Goal: Task Accomplishment & Management: Complete application form

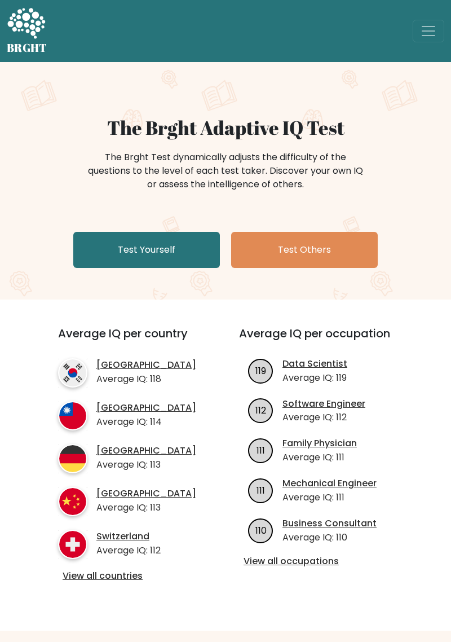
click at [179, 236] on link "Test Yourself" at bounding box center [146, 250] width 147 height 36
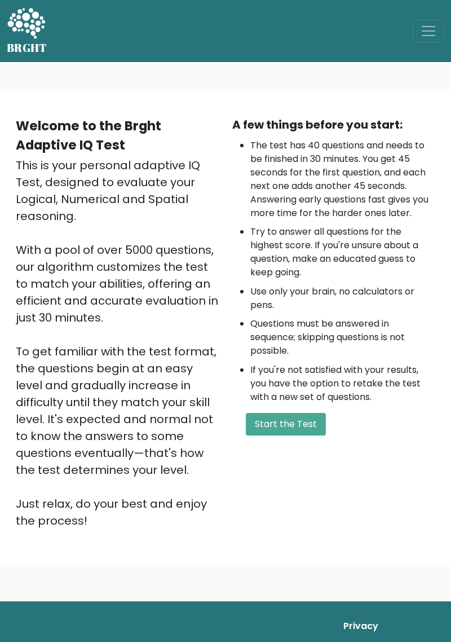
click at [309, 419] on button "Start the Test" at bounding box center [286, 424] width 80 height 23
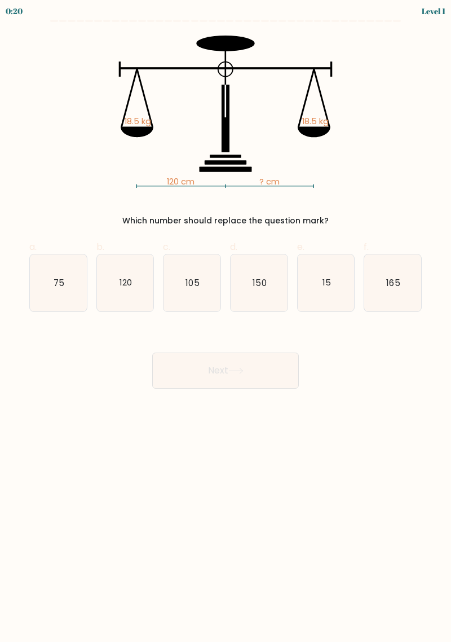
click at [120, 281] on text "120" at bounding box center [126, 282] width 12 height 12
click at [226, 321] on input "b. 120" at bounding box center [226, 324] width 1 height 7
radio input "true"
click at [247, 376] on button "Next" at bounding box center [225, 370] width 147 height 36
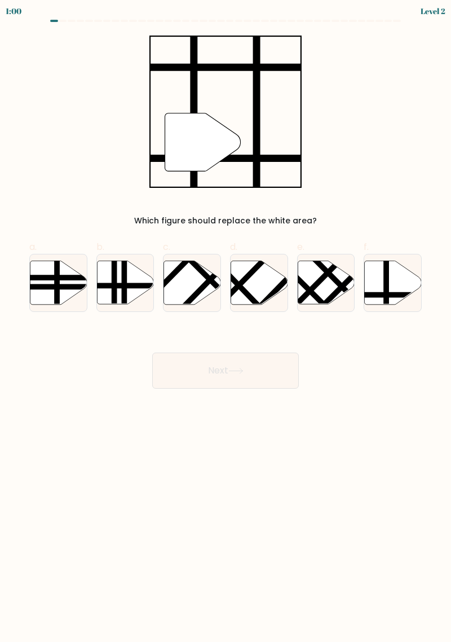
scroll to position [14, 0]
click at [396, 270] on icon at bounding box center [393, 282] width 57 height 43
click at [226, 321] on input "f." at bounding box center [226, 324] width 1 height 7
radio input "true"
click at [297, 352] on button "Next" at bounding box center [225, 370] width 147 height 36
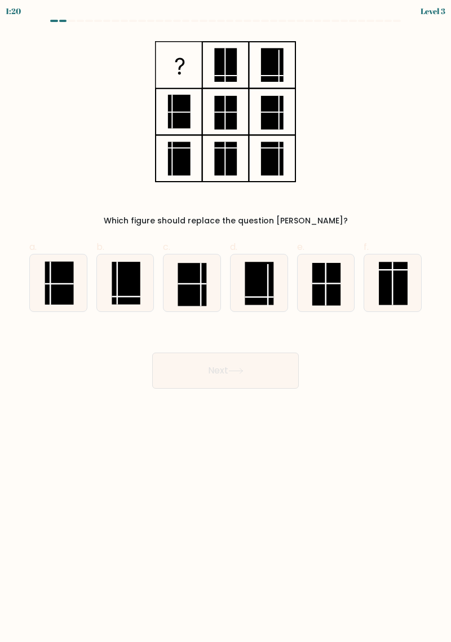
click at [129, 276] on rect at bounding box center [126, 283] width 29 height 43
click at [226, 321] on input "b." at bounding box center [226, 324] width 1 height 7
radio input "true"
click at [214, 355] on button "Next" at bounding box center [225, 370] width 147 height 36
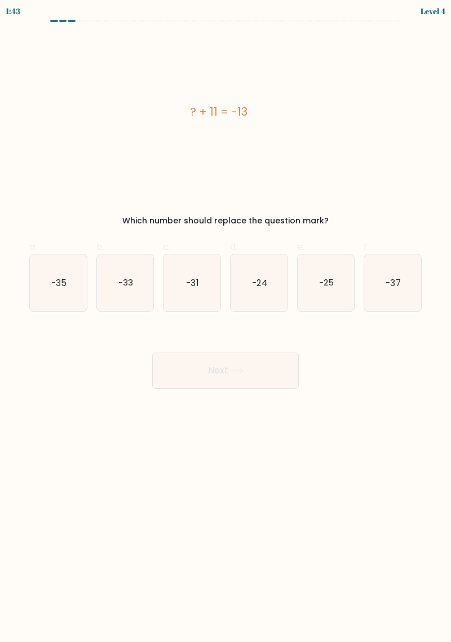
click at [258, 276] on text "-24" at bounding box center [259, 282] width 15 height 12
click at [226, 321] on input "d. -24" at bounding box center [226, 324] width 1 height 7
radio input "true"
click at [253, 359] on button "Next" at bounding box center [225, 370] width 147 height 36
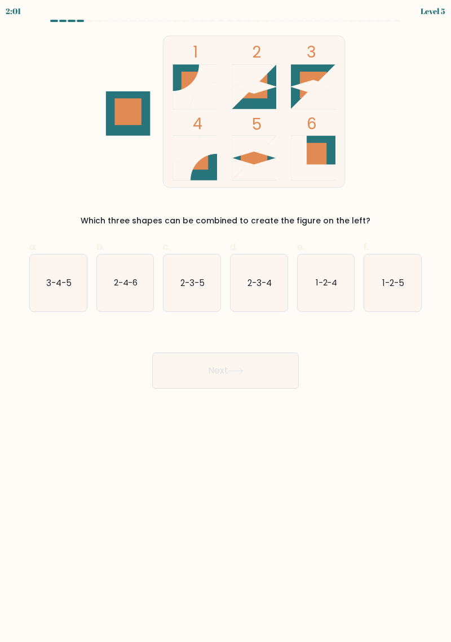
click at [402, 84] on div "1 2 3 4 5 6 Which three shapes can be combined to create the figure on the left?" at bounding box center [226, 131] width 406 height 191
click at [197, 276] on text "2-3-5" at bounding box center [192, 282] width 24 height 12
click at [226, 321] on input "c. 2-3-5" at bounding box center [226, 324] width 1 height 7
radio input "true"
click at [236, 368] on icon at bounding box center [235, 371] width 15 height 6
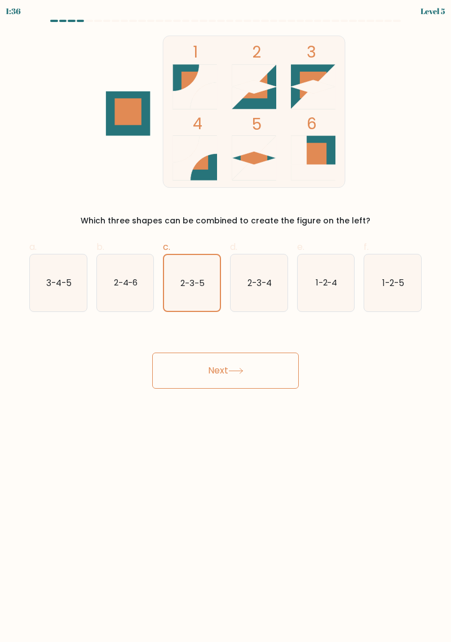
click at [248, 352] on button "Next" at bounding box center [225, 370] width 147 height 36
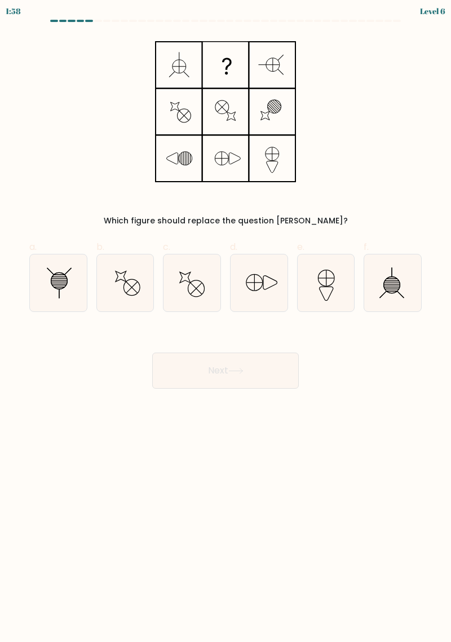
click at [78, 271] on icon at bounding box center [58, 282] width 57 height 57
click at [226, 321] on input "a." at bounding box center [226, 324] width 1 height 7
radio input "true"
click at [220, 353] on button "Next" at bounding box center [225, 370] width 147 height 36
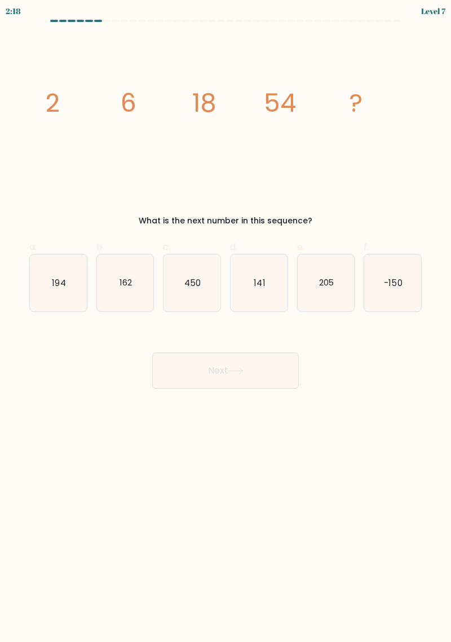
click at [137, 267] on icon "162" at bounding box center [125, 282] width 57 height 57
click at [226, 321] on input "b. 162" at bounding box center [226, 324] width 1 height 7
radio input "true"
click at [253, 368] on button "Next" at bounding box center [225, 370] width 147 height 36
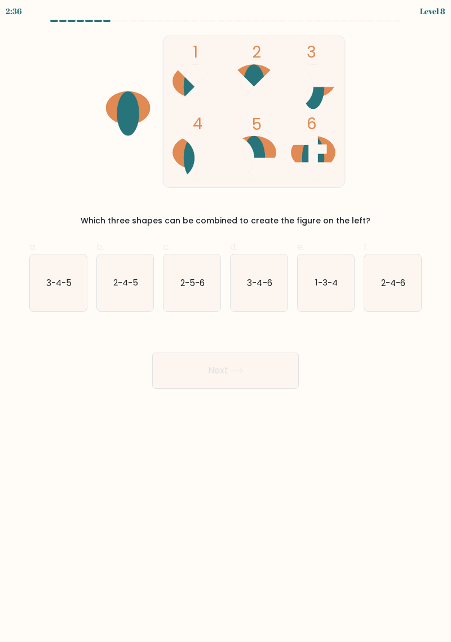
scroll to position [0, 0]
click at [127, 292] on icon "2-4-5" at bounding box center [125, 282] width 57 height 57
click at [226, 321] on input "b. 2-4-5" at bounding box center [226, 324] width 1 height 7
radio input "true"
click at [258, 378] on button "Next" at bounding box center [225, 370] width 147 height 36
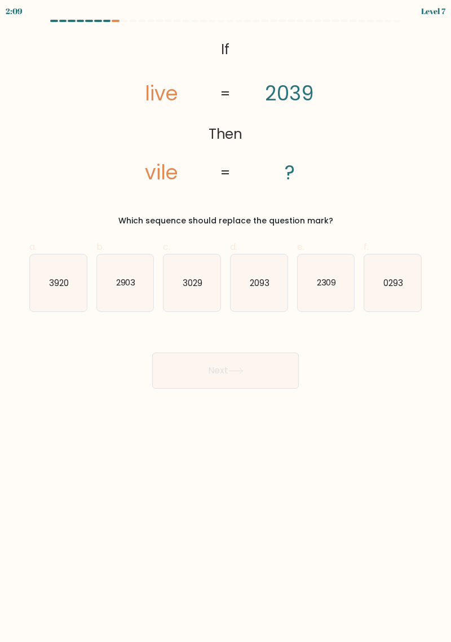
click at [195, 271] on icon "3029" at bounding box center [192, 282] width 57 height 57
click at [226, 321] on input "c. 3029" at bounding box center [226, 324] width 1 height 7
radio input "true"
click at [274, 372] on button "Next" at bounding box center [225, 370] width 147 height 36
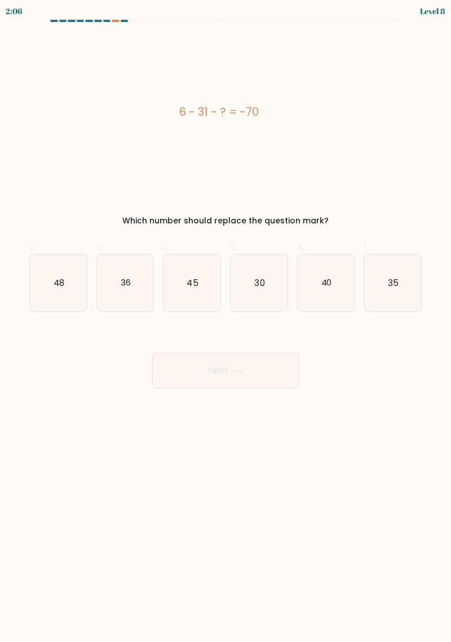
click at [270, 378] on button "Next" at bounding box center [225, 370] width 147 height 36
click at [199, 283] on icon "45" at bounding box center [192, 282] width 57 height 57
click at [226, 321] on input "c. 45" at bounding box center [226, 324] width 1 height 7
radio input "true"
click at [254, 378] on button "Next" at bounding box center [225, 370] width 147 height 36
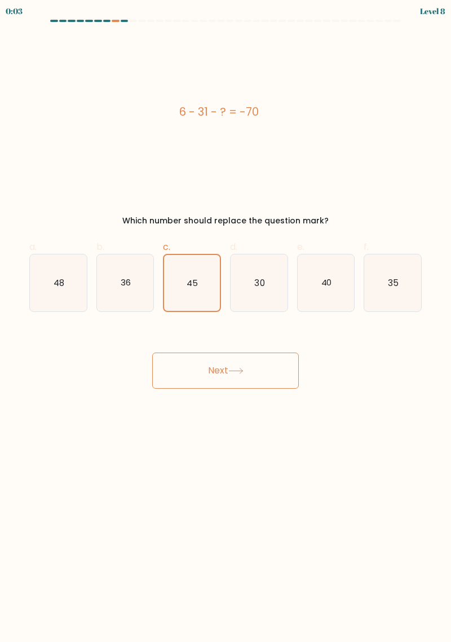
click at [194, 370] on button "Next" at bounding box center [225, 370] width 147 height 36
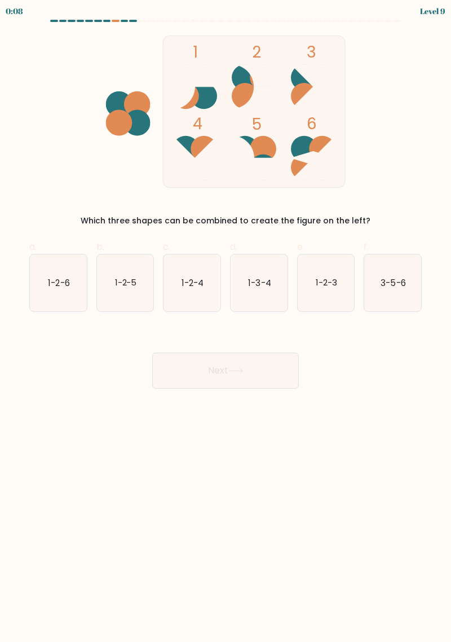
click at [131, 263] on icon "1-2-5" at bounding box center [125, 282] width 57 height 57
click at [226, 321] on input "b. 1-2-5" at bounding box center [226, 324] width 1 height 7
radio input "true"
click at [196, 356] on button "Next" at bounding box center [225, 370] width 147 height 36
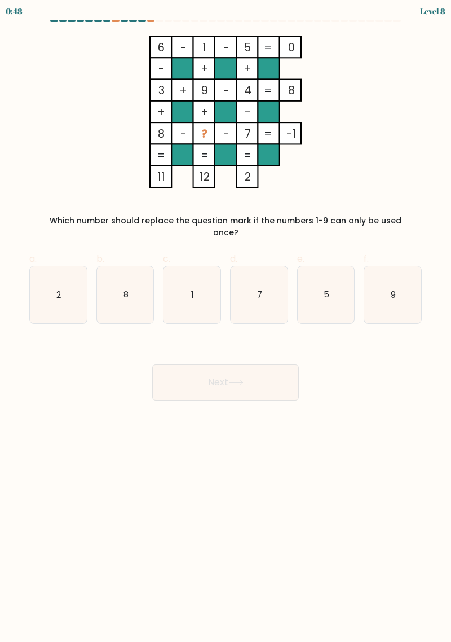
click at [73, 299] on icon "2" at bounding box center [58, 294] width 57 height 57
click at [226, 321] on input "a. 2" at bounding box center [226, 324] width 1 height 7
radio input "true"
click at [249, 381] on button "Next" at bounding box center [225, 382] width 147 height 36
click at [265, 364] on button "Next" at bounding box center [225, 382] width 147 height 36
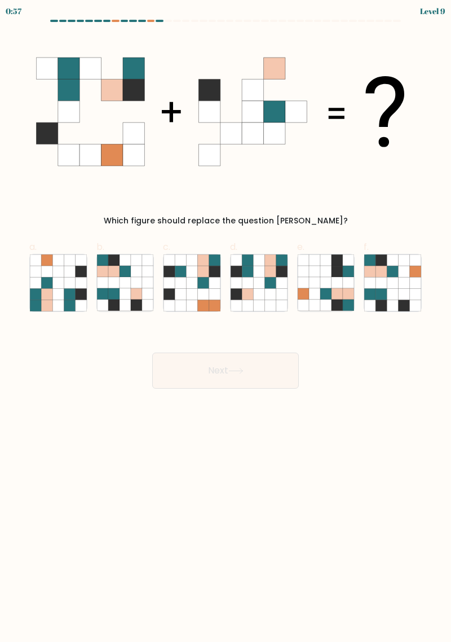
click at [65, 300] on icon at bounding box center [69, 304] width 11 height 11
click at [226, 321] on input "a." at bounding box center [226, 324] width 1 height 7
radio input "true"
click at [325, 259] on icon at bounding box center [325, 259] width 11 height 11
click at [226, 321] on input "e." at bounding box center [226, 324] width 1 height 7
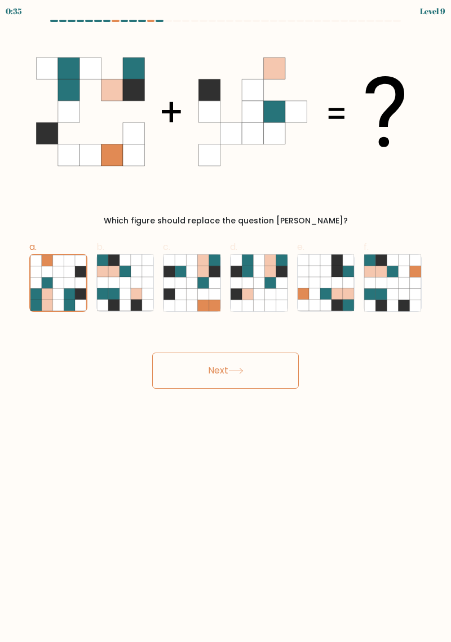
radio input "true"
click at [229, 371] on button "Next" at bounding box center [225, 370] width 147 height 36
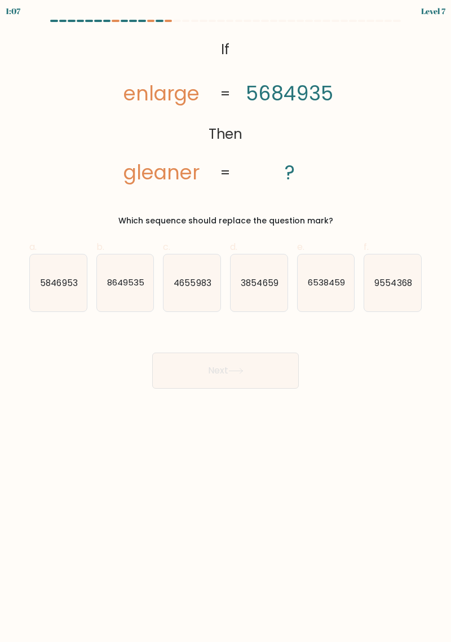
click at [266, 276] on text "3854659" at bounding box center [259, 282] width 37 height 12
click at [226, 321] on input "d. 3854659" at bounding box center [226, 324] width 1 height 7
radio input "true"
click at [238, 364] on button "Next" at bounding box center [225, 370] width 147 height 36
click at [256, 365] on button "Next" at bounding box center [225, 370] width 147 height 36
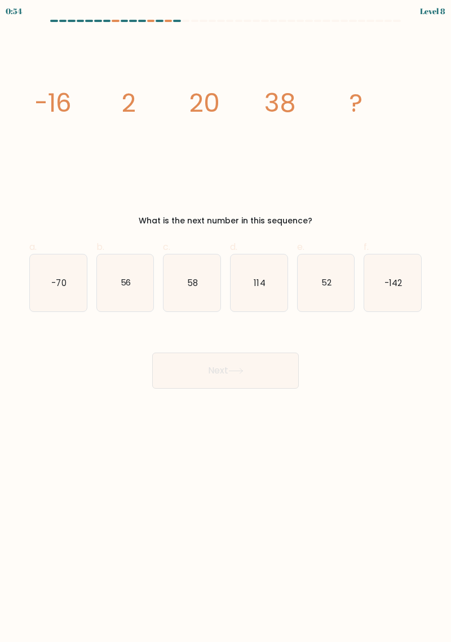
click at [125, 277] on text "56" at bounding box center [125, 282] width 11 height 12
click at [226, 321] on input "b. 56" at bounding box center [226, 324] width 1 height 7
radio input "true"
click at [237, 379] on button "Next" at bounding box center [225, 370] width 147 height 36
click at [242, 374] on button "Next" at bounding box center [225, 370] width 147 height 36
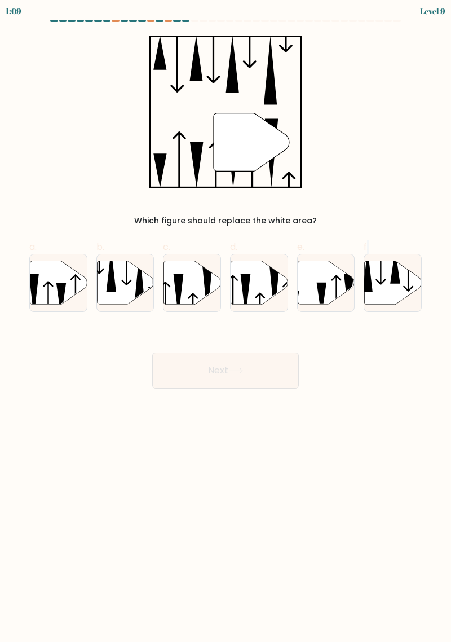
click at [194, 276] on icon at bounding box center [192, 282] width 57 height 43
click at [226, 321] on input "c." at bounding box center [226, 324] width 1 height 7
radio input "true"
click at [268, 369] on button "Next" at bounding box center [225, 370] width 147 height 36
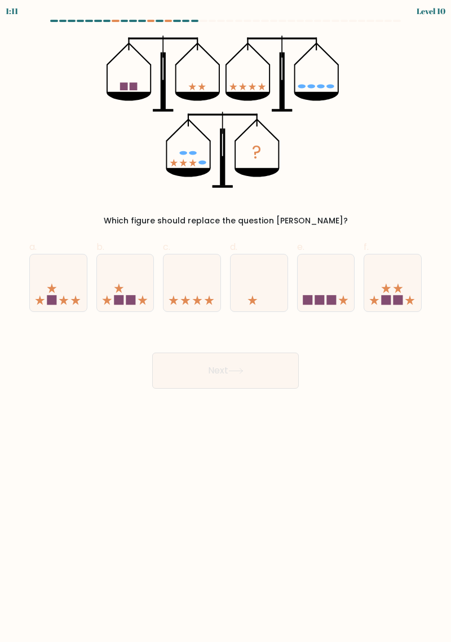
click at [327, 289] on icon at bounding box center [326, 282] width 57 height 47
click at [226, 321] on input "e." at bounding box center [226, 324] width 1 height 7
radio input "true"
click at [387, 288] on icon at bounding box center [387, 288] width 10 height 10
click at [226, 321] on input "f." at bounding box center [226, 324] width 1 height 7
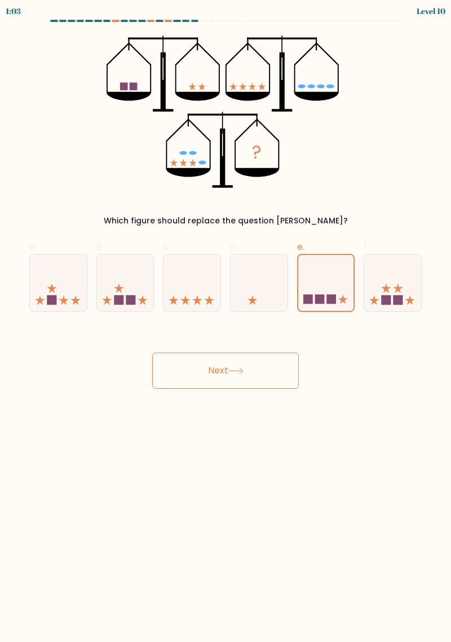
radio input "true"
click at [284, 376] on button "Next" at bounding box center [225, 370] width 147 height 36
click at [228, 373] on button "Next" at bounding box center [225, 370] width 147 height 36
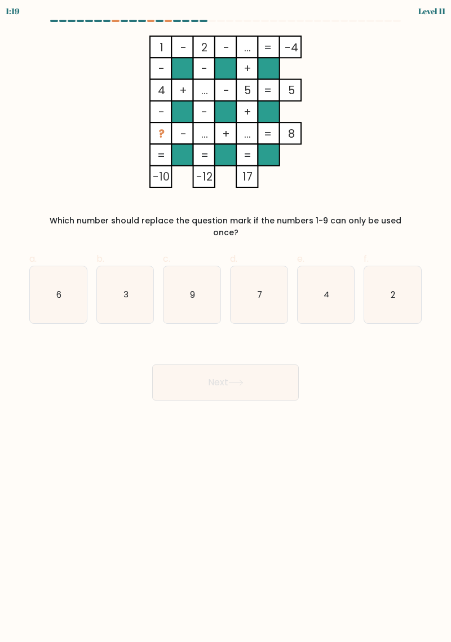
scroll to position [10, 0]
click at [259, 266] on icon "7" at bounding box center [259, 294] width 57 height 57
click at [226, 321] on input "d. 7" at bounding box center [226, 324] width 1 height 7
radio input "true"
click at [249, 364] on button "Next" at bounding box center [225, 382] width 147 height 36
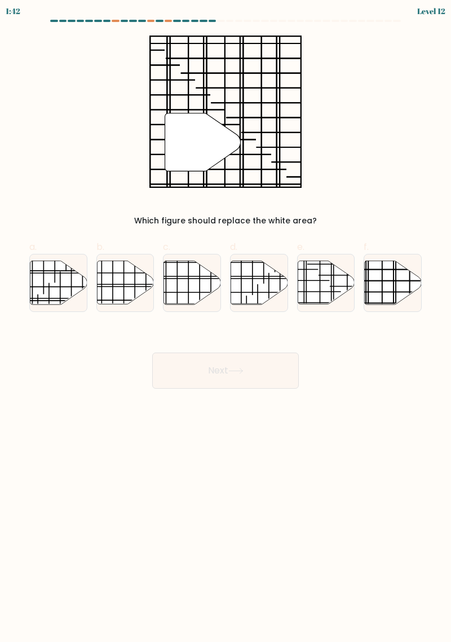
click at [391, 271] on icon at bounding box center [393, 282] width 57 height 43
click at [226, 321] on input "f." at bounding box center [226, 324] width 1 height 7
radio input "true"
click at [266, 361] on button "Next" at bounding box center [225, 370] width 147 height 36
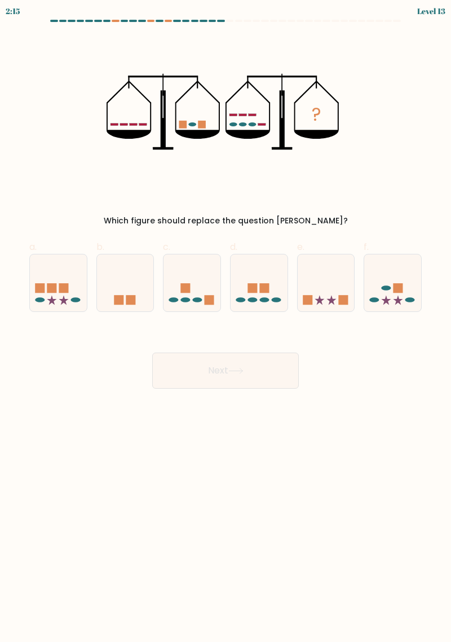
scroll to position [0, 0]
click at [400, 291] on rect at bounding box center [399, 288] width 10 height 10
click at [226, 321] on input "f." at bounding box center [226, 324] width 1 height 7
radio input "true"
click at [187, 306] on icon at bounding box center [192, 282] width 57 height 47
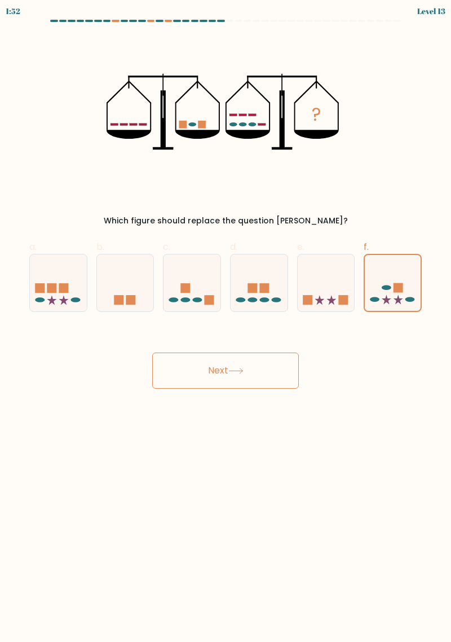
click at [226, 321] on input "c." at bounding box center [226, 324] width 1 height 7
radio input "true"
click at [239, 367] on button "Next" at bounding box center [225, 370] width 147 height 36
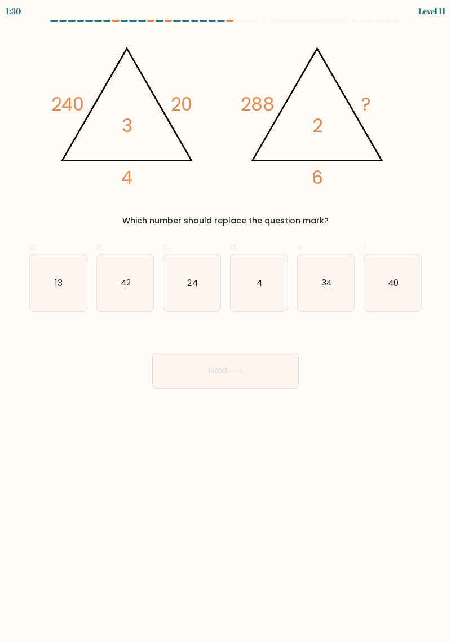
click at [208, 289] on icon "24" at bounding box center [192, 282] width 57 height 57
click at [226, 321] on input "c. 24" at bounding box center [226, 324] width 1 height 7
radio input "true"
click at [267, 364] on button "Next" at bounding box center [225, 370] width 147 height 36
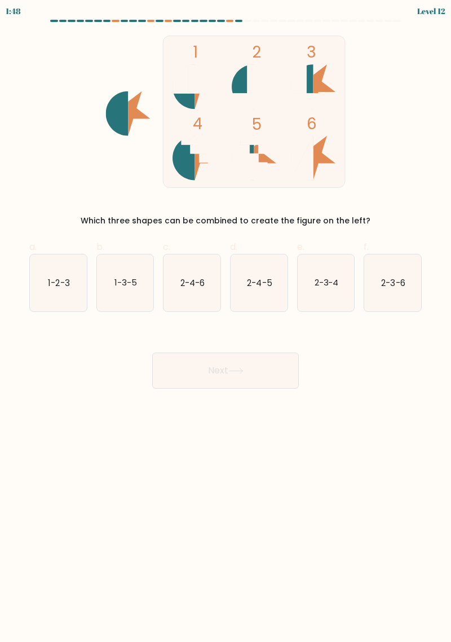
click at [59, 271] on icon "1-2-3" at bounding box center [58, 282] width 57 height 57
click at [226, 321] on input "a. 1-2-3" at bounding box center [226, 324] width 1 height 7
radio input "true"
click at [211, 367] on button "Next" at bounding box center [225, 370] width 147 height 36
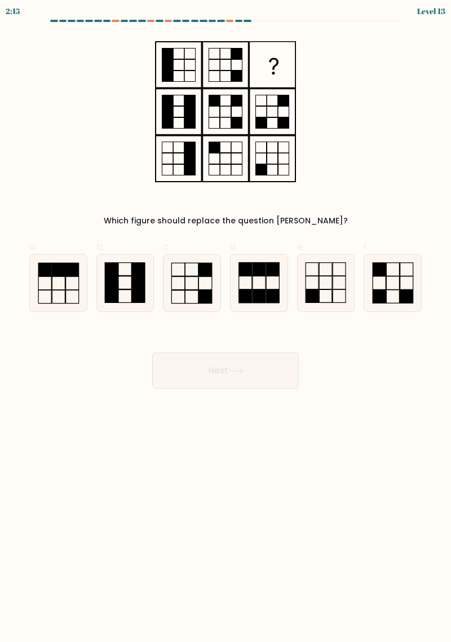
click at [401, 289] on rect at bounding box center [406, 282] width 13 height 13
click at [226, 321] on input "f." at bounding box center [226, 324] width 1 height 7
radio input "true"
click at [225, 365] on button "Next" at bounding box center [225, 370] width 147 height 36
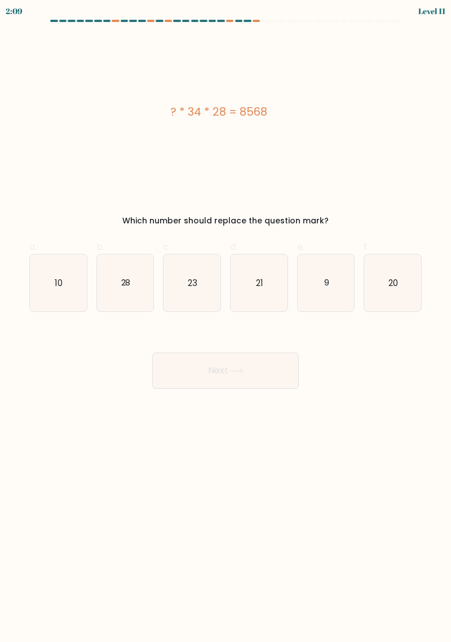
click at [328, 273] on icon "9" at bounding box center [326, 282] width 57 height 57
click at [226, 321] on input "e. 9" at bounding box center [226, 324] width 1 height 7
radio input "true"
click at [263, 365] on button "Next" at bounding box center [225, 370] width 147 height 36
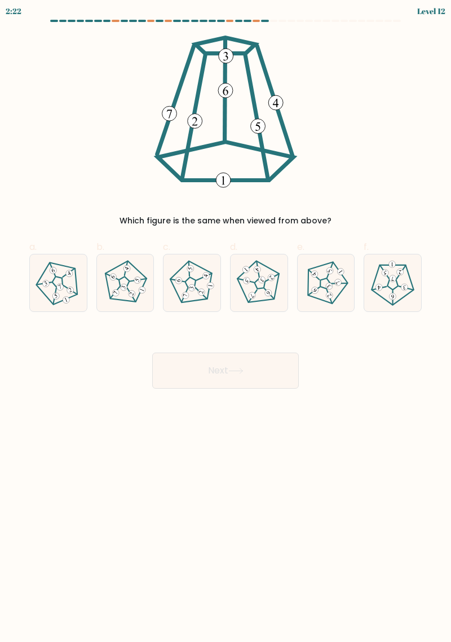
scroll to position [12, 0]
click at [192, 262] on icon at bounding box center [192, 283] width 46 height 46
click at [226, 321] on input "c." at bounding box center [226, 324] width 1 height 7
radio input "true"
click at [237, 362] on button "Next" at bounding box center [225, 370] width 147 height 36
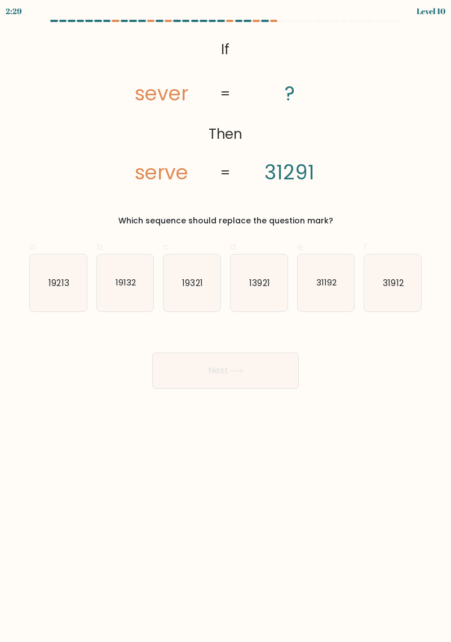
click at [315, 283] on icon "31192" at bounding box center [326, 282] width 57 height 57
click at [226, 321] on input "e. 31192" at bounding box center [226, 324] width 1 height 7
radio input "true"
click at [391, 284] on icon "31912" at bounding box center [392, 282] width 57 height 57
click at [226, 321] on input "f. 31912" at bounding box center [226, 324] width 1 height 7
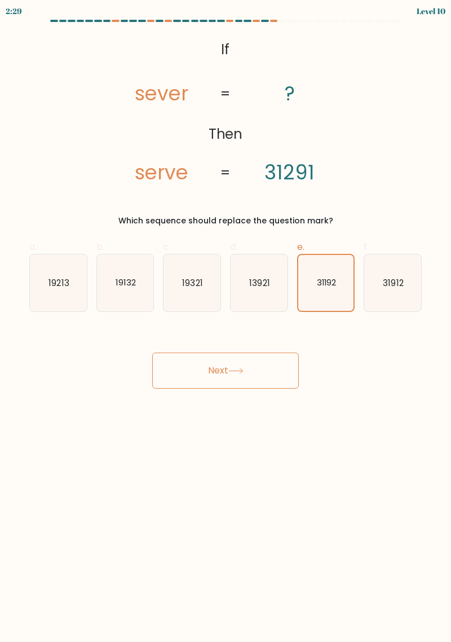
radio input "true"
click at [231, 368] on icon at bounding box center [235, 371] width 15 height 6
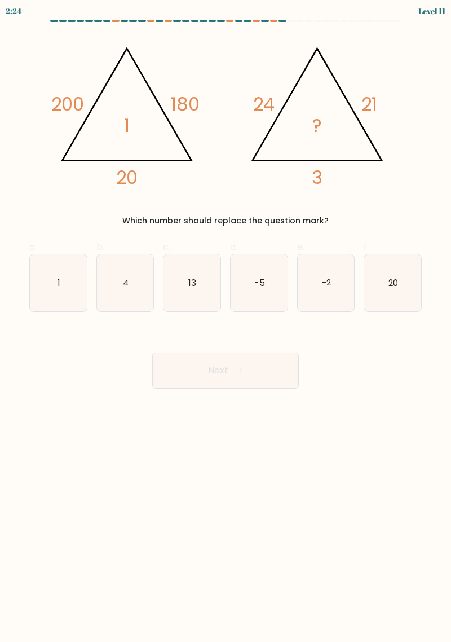
click at [445, 545] on body "2:24 Level 11" at bounding box center [225, 321] width 451 height 642
click at [439, 551] on body "2:24 Level 11" at bounding box center [225, 321] width 451 height 642
click at [70, 266] on icon "1" at bounding box center [58, 282] width 57 height 57
click at [226, 321] on input "a. 1" at bounding box center [226, 324] width 1 height 7
radio input "true"
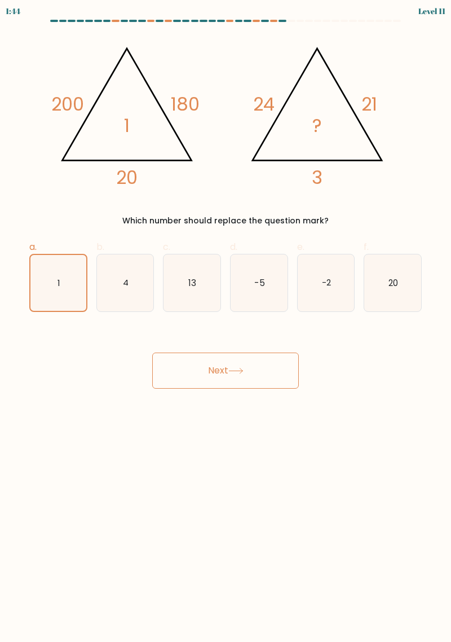
click at [248, 364] on button "Next" at bounding box center [225, 370] width 147 height 36
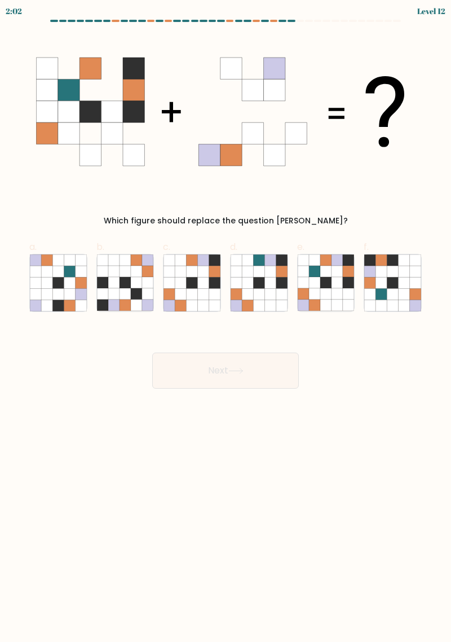
click at [283, 266] on icon at bounding box center [281, 271] width 11 height 11
click at [226, 321] on input "d." at bounding box center [226, 324] width 1 height 7
radio input "true"
click at [248, 352] on button "Next" at bounding box center [225, 370] width 147 height 36
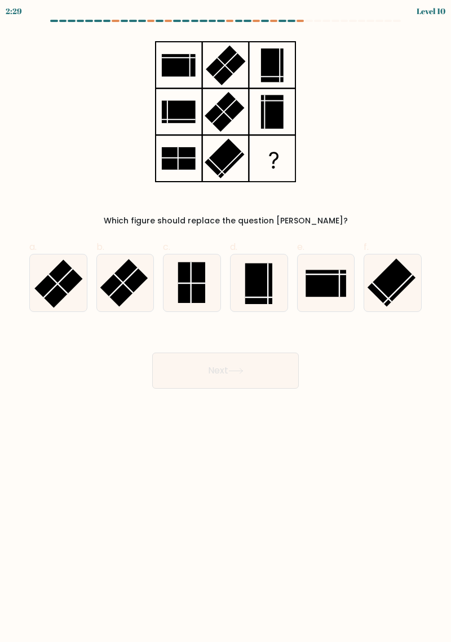
click at [199, 280] on rect at bounding box center [191, 282] width 27 height 41
click at [226, 321] on input "c." at bounding box center [226, 324] width 1 height 7
radio input "true"
click at [211, 353] on button "Next" at bounding box center [225, 370] width 147 height 36
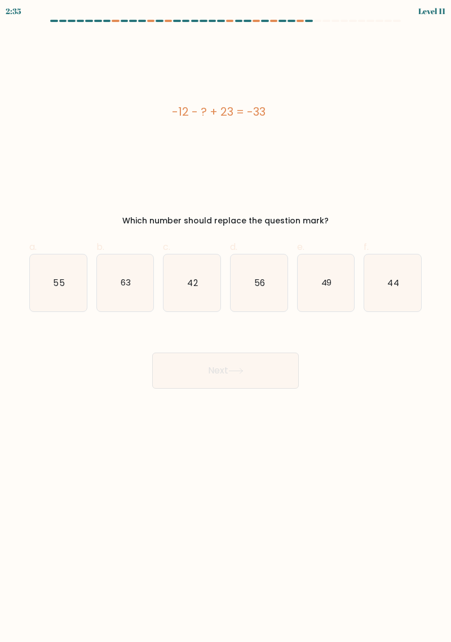
click at [254, 354] on button "Next" at bounding box center [225, 370] width 147 height 36
click at [250, 359] on button "Next" at bounding box center [225, 370] width 147 height 36
click at [388, 279] on icon "44" at bounding box center [392, 282] width 57 height 57
click at [226, 321] on input "f. 44" at bounding box center [226, 324] width 1 height 7
radio input "true"
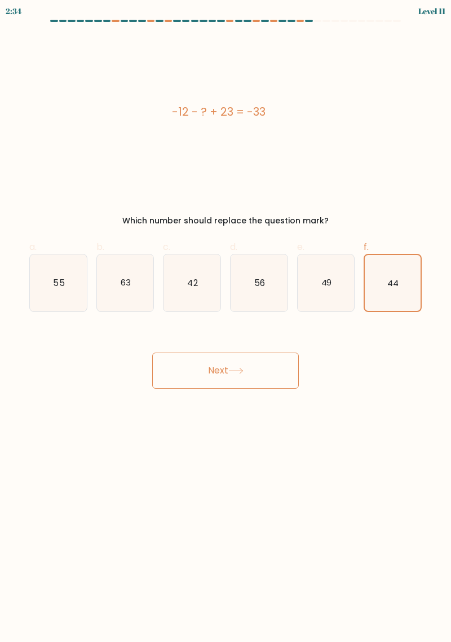
click at [247, 355] on button "Next" at bounding box center [225, 370] width 147 height 36
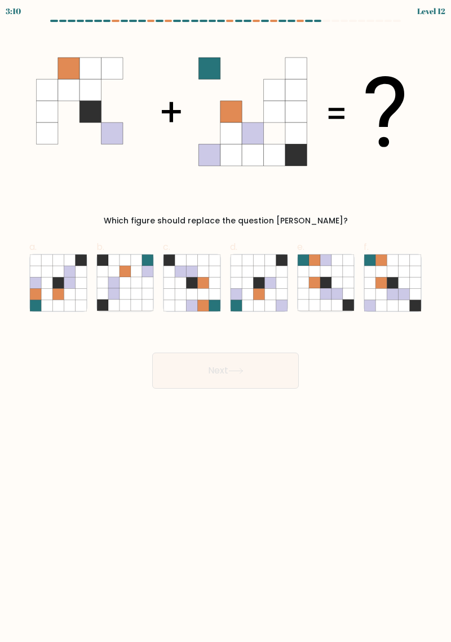
click at [366, 266] on icon at bounding box center [369, 271] width 11 height 11
click at [226, 321] on input "f." at bounding box center [226, 324] width 1 height 7
radio input "true"
click at [85, 447] on body "2:43 Level 12" at bounding box center [225, 321] width 451 height 642
click at [226, 352] on button "Next" at bounding box center [225, 370] width 147 height 36
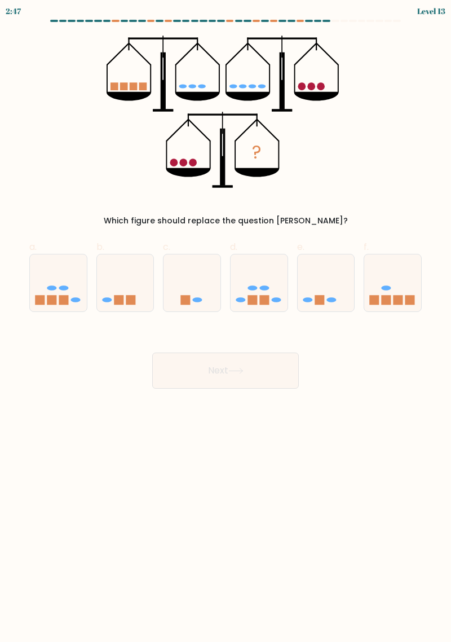
click at [402, 276] on icon at bounding box center [392, 282] width 57 height 47
click at [226, 321] on input "f." at bounding box center [226, 324] width 1 height 7
radio input "true"
click at [254, 361] on button "Next" at bounding box center [225, 370] width 147 height 36
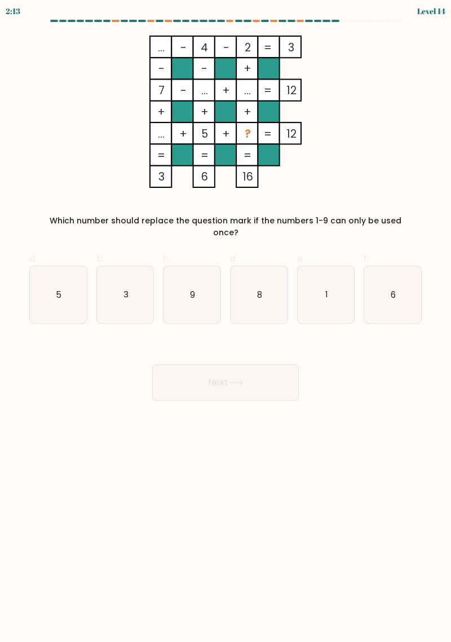
scroll to position [8, 0]
click at [284, 276] on icon "8" at bounding box center [259, 294] width 57 height 57
click at [226, 321] on input "d. 8" at bounding box center [226, 324] width 1 height 7
radio input "true"
click at [211, 364] on button "Next" at bounding box center [225, 382] width 147 height 36
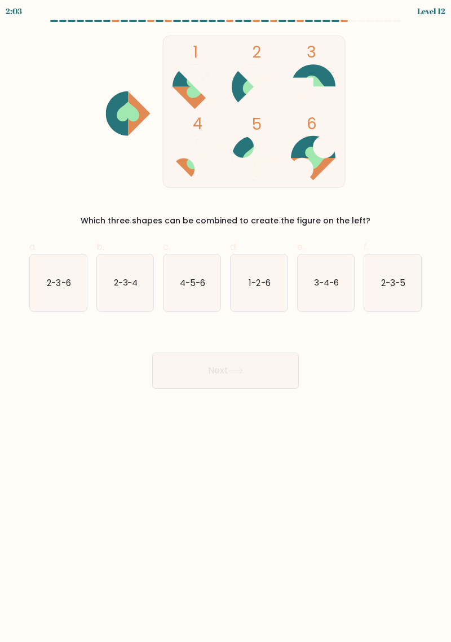
scroll to position [11, 0]
click at [196, 279] on icon "4-5-6" at bounding box center [192, 282] width 57 height 57
click at [226, 321] on input "c. 4-5-6" at bounding box center [226, 324] width 1 height 7
radio input "true"
click at [202, 355] on button "Next" at bounding box center [225, 370] width 147 height 36
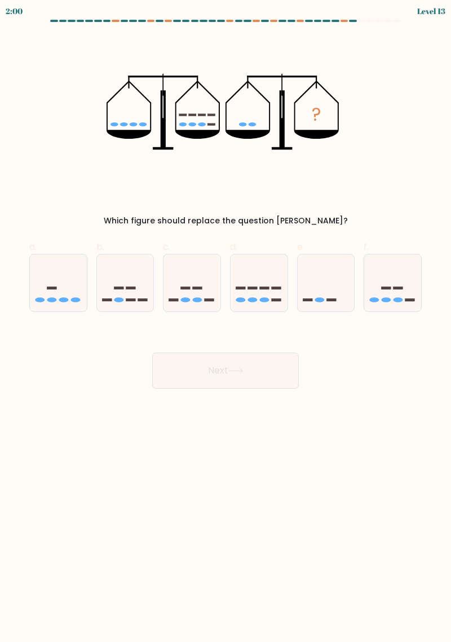
click at [400, 279] on icon at bounding box center [392, 282] width 57 height 47
click at [226, 321] on input "f." at bounding box center [226, 324] width 1 height 7
radio input "true"
click at [204, 352] on button "Next" at bounding box center [225, 370] width 147 height 36
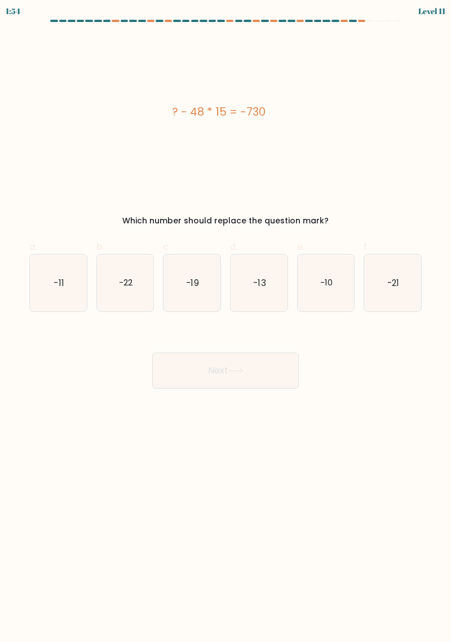
click at [369, 266] on icon "-21" at bounding box center [392, 282] width 57 height 57
click at [226, 321] on input "f. -21" at bounding box center [226, 324] width 1 height 7
radio input "true"
click at [265, 360] on button "Next" at bounding box center [225, 370] width 147 height 36
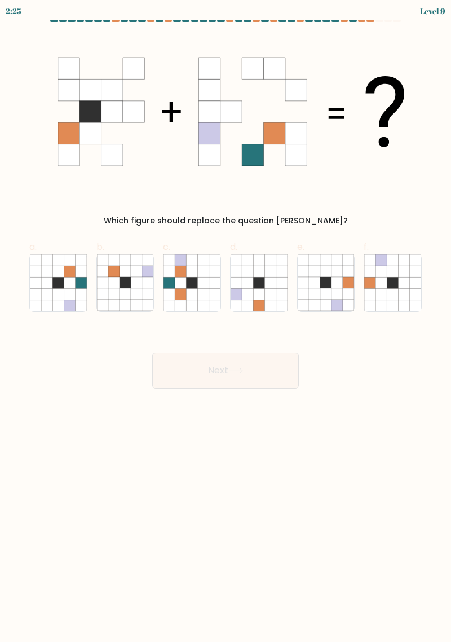
click at [147, 277] on icon at bounding box center [147, 282] width 11 height 11
click at [226, 321] on input "b." at bounding box center [226, 324] width 1 height 7
radio input "true"
click at [214, 277] on icon at bounding box center [214, 282] width 11 height 11
click at [226, 321] on input "c." at bounding box center [226, 324] width 1 height 7
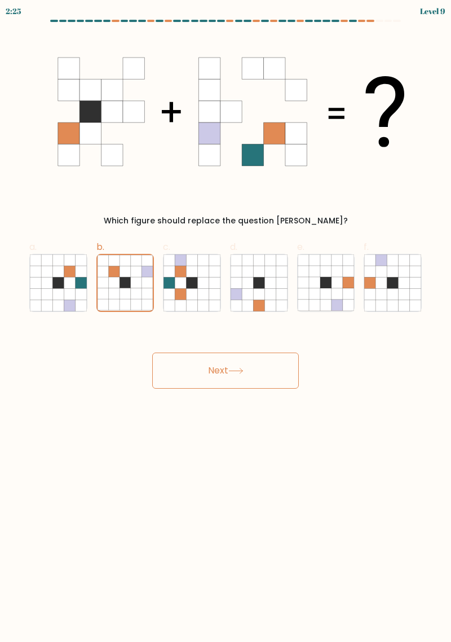
radio input "true"
click at [199, 360] on button "Next" at bounding box center [225, 370] width 147 height 36
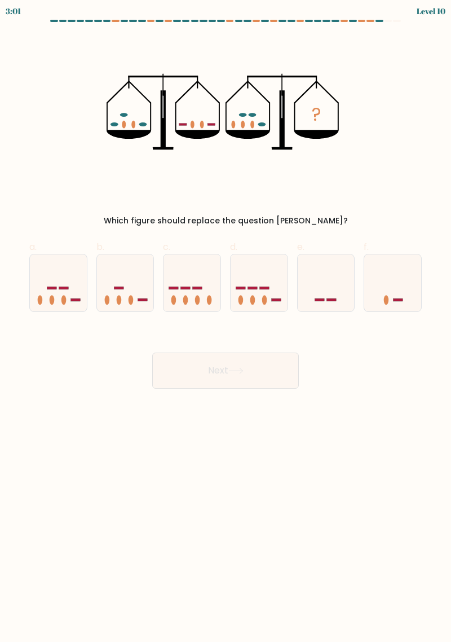
click at [60, 274] on icon at bounding box center [58, 282] width 57 height 47
click at [226, 321] on input "a." at bounding box center [226, 324] width 1 height 7
radio input "true"
click at [212, 356] on button "Next" at bounding box center [225, 370] width 147 height 36
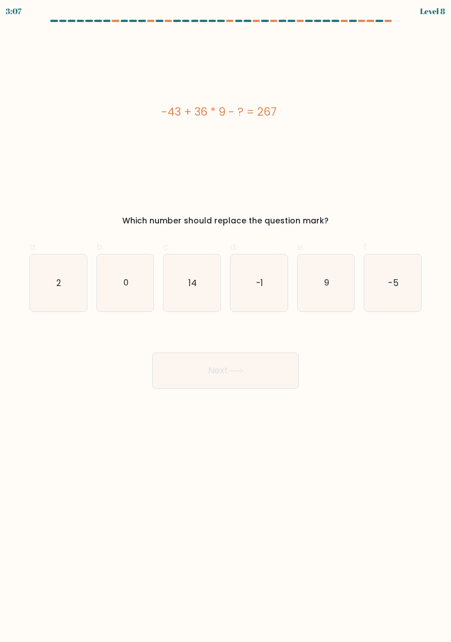
click at [198, 280] on icon "14" at bounding box center [192, 282] width 57 height 57
click at [226, 321] on input "c. 14" at bounding box center [226, 324] width 1 height 7
radio input "true"
click at [184, 360] on button "Next" at bounding box center [225, 370] width 147 height 36
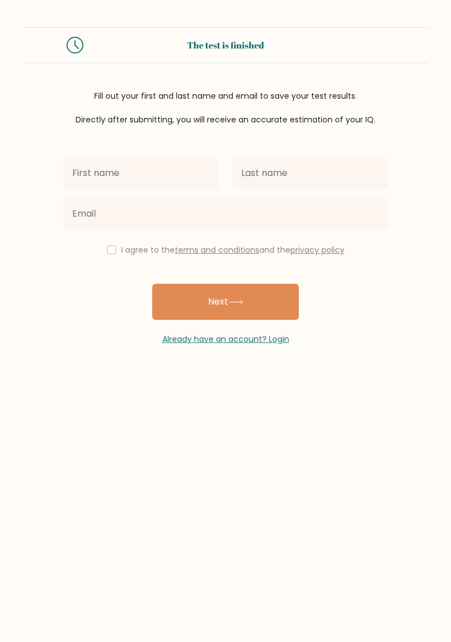
click at [187, 175] on input "text" at bounding box center [141, 173] width 156 height 32
type input "Shubh"
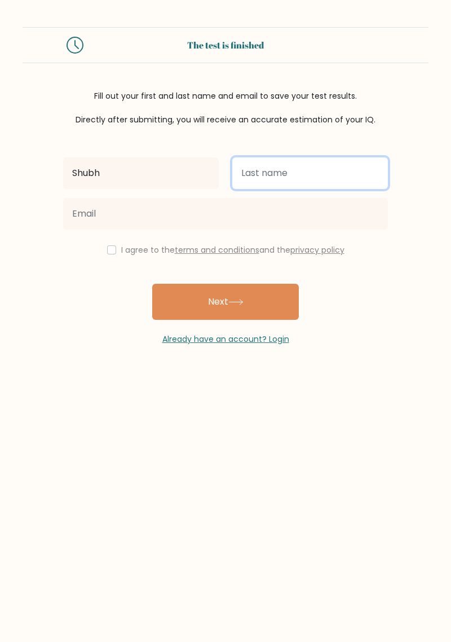
click at [344, 169] on input "text" at bounding box center [310, 173] width 156 height 32
type input "Srivastava"
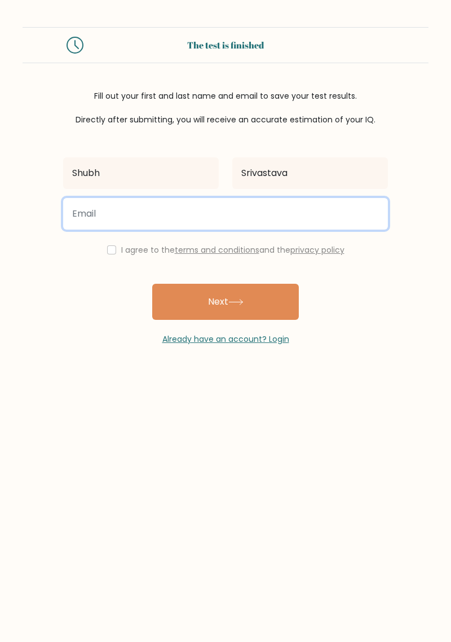
click at [281, 215] on input "email" at bounding box center [225, 214] width 325 height 32
type input "aradhay1237@gmail.com"
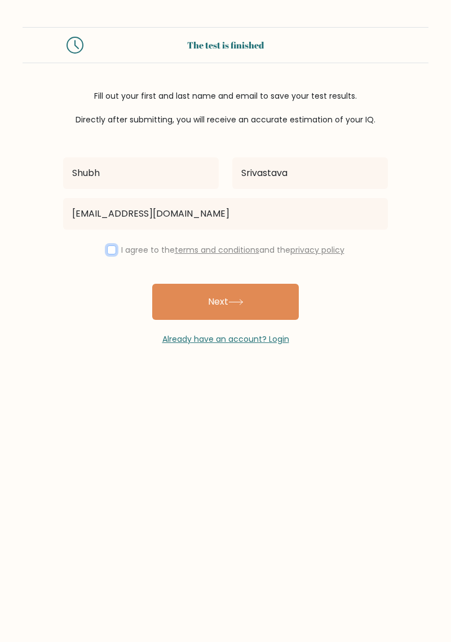
click at [111, 247] on input "checkbox" at bounding box center [111, 249] width 9 height 9
checkbox input "true"
click at [203, 313] on button "Next" at bounding box center [225, 302] width 147 height 36
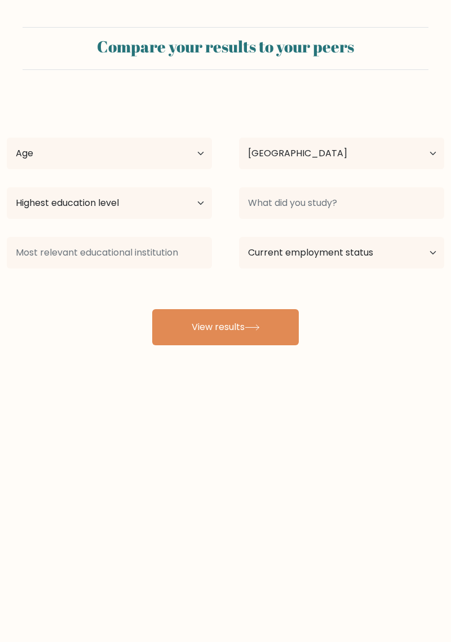
select select "IN"
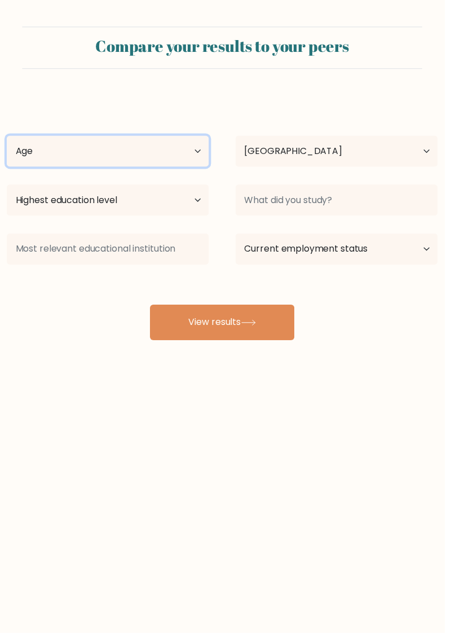
click at [179, 166] on select "Age Under [DEMOGRAPHIC_DATA] [DEMOGRAPHIC_DATA] [DEMOGRAPHIC_DATA] [DEMOGRAPHIC…" at bounding box center [109, 154] width 205 height 32
select select "min_18"
click at [7, 138] on select "Age Under [DEMOGRAPHIC_DATA] [DEMOGRAPHIC_DATA] [DEMOGRAPHIC_DATA] [DEMOGRAPHIC…" at bounding box center [109, 154] width 205 height 32
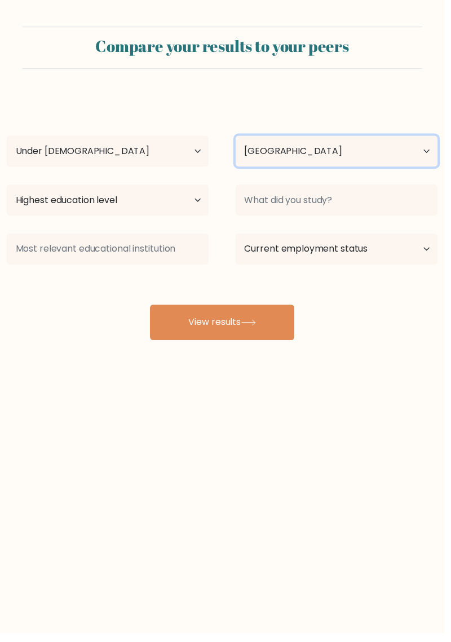
click at [342, 155] on select "Country [GEOGRAPHIC_DATA] [GEOGRAPHIC_DATA] [GEOGRAPHIC_DATA] [US_STATE] [GEOGR…" at bounding box center [341, 154] width 205 height 32
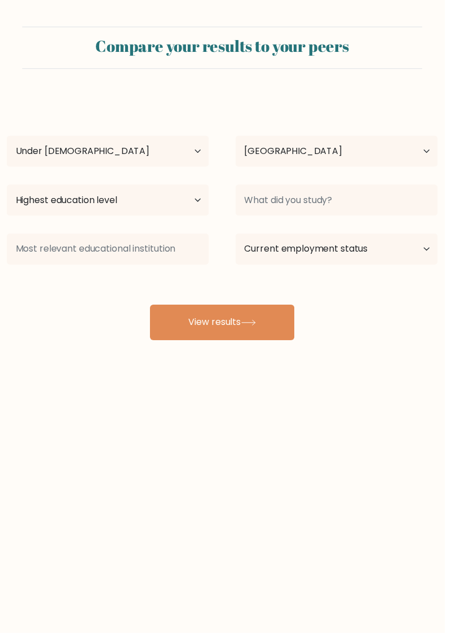
click at [153, 430] on body "Compare your results to your peers [PERSON_NAME] Age Under [DEMOGRAPHIC_DATA] […" at bounding box center [225, 321] width 451 height 642
click at [169, 198] on select "Highest education level No schooling Primary Lower Secondary Upper Secondary Oc…" at bounding box center [109, 203] width 205 height 32
select select "lower_secondary"
click at [7, 187] on select "Highest education level No schooling Primary Lower Secondary Upper Secondary Oc…" at bounding box center [109, 203] width 205 height 32
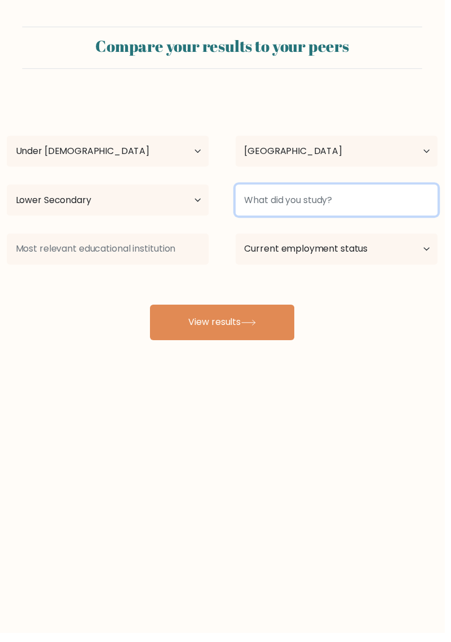
click at [379, 206] on input at bounding box center [341, 203] width 205 height 32
type input "PCM"
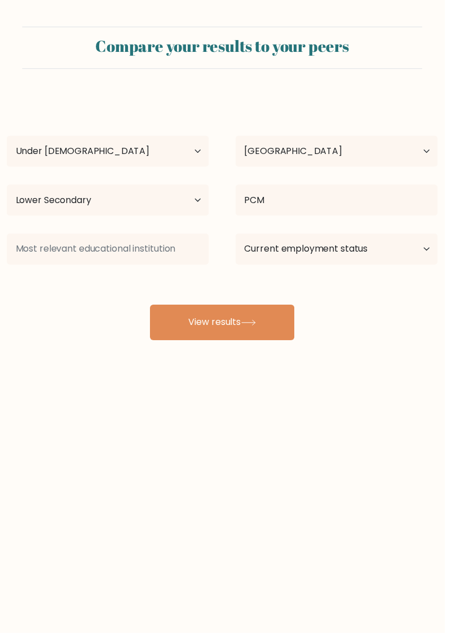
click at [392, 355] on div "Compare your results to your peers Shubh Srivastava Age Under 18 years old 18-2…" at bounding box center [225, 213] width 451 height 427
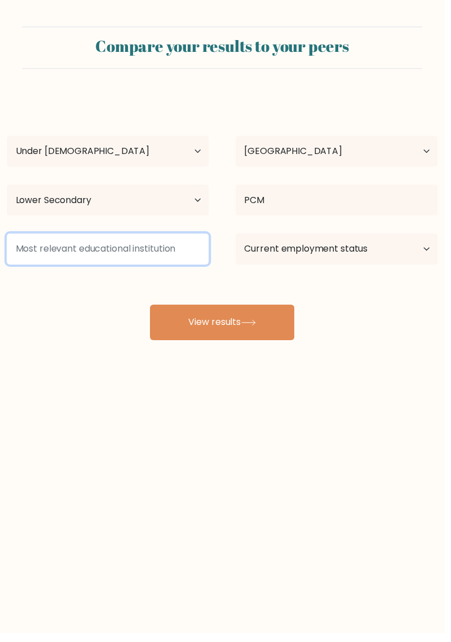
click at [182, 257] on input at bounding box center [109, 253] width 205 height 32
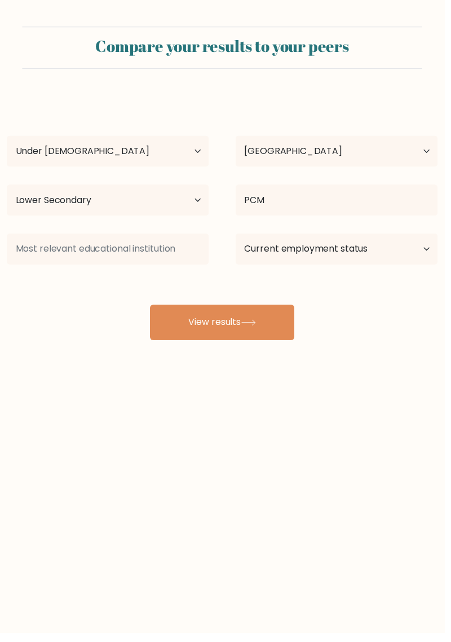
click at [393, 357] on div "Compare your results to your peers Shubh Srivastava Age Under 18 years old 18-2…" at bounding box center [225, 213] width 451 height 427
click at [397, 262] on select "Current employment status Employed Student Retired Other / prefer not to answer" at bounding box center [341, 253] width 205 height 32
select select "student"
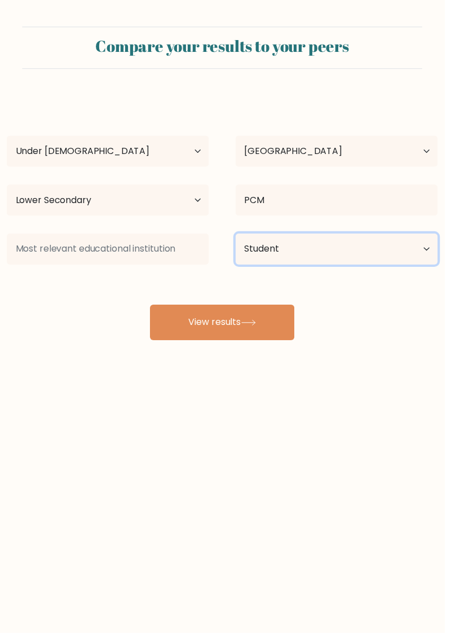
click at [239, 237] on select "Current employment status Employed Student Retired Other / prefer not to answer" at bounding box center [341, 253] width 205 height 32
click at [268, 321] on button "View results" at bounding box center [225, 327] width 147 height 36
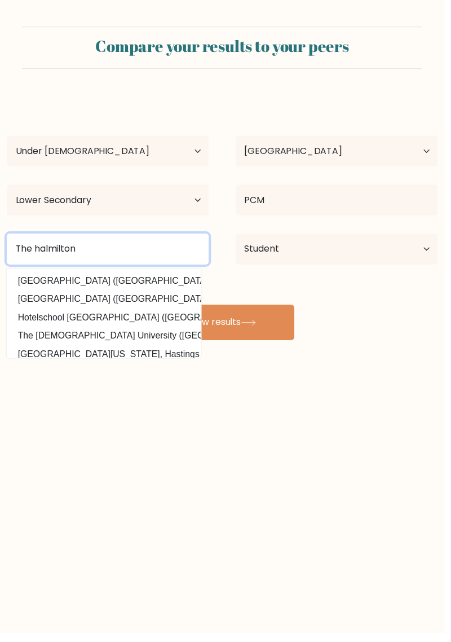
type input "The halmilton"
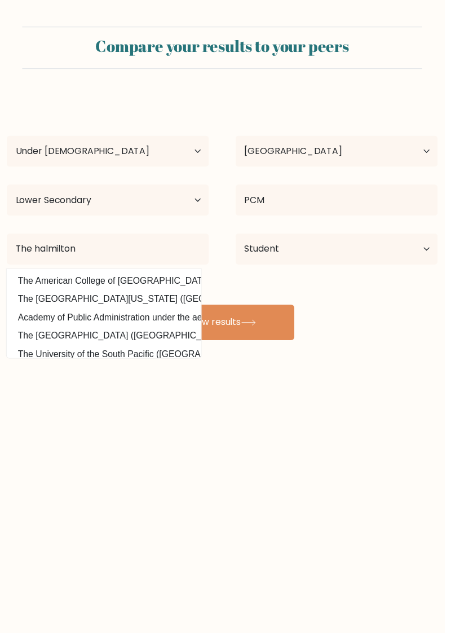
click at [240, 335] on button "View results" at bounding box center [225, 327] width 147 height 36
click at [256, 324] on icon at bounding box center [252, 327] width 15 height 6
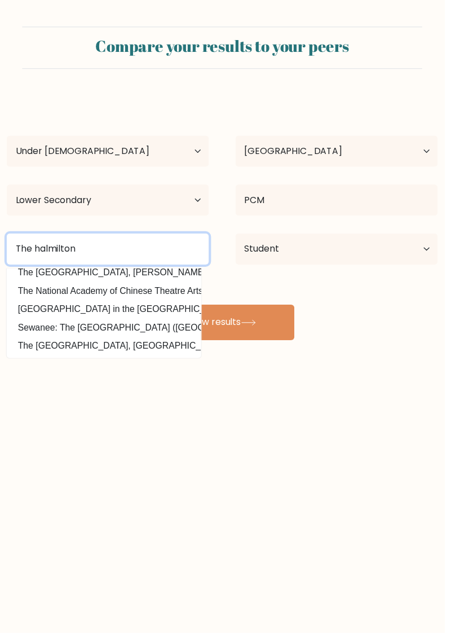
click at [174, 252] on input "The halmilton" at bounding box center [109, 253] width 205 height 32
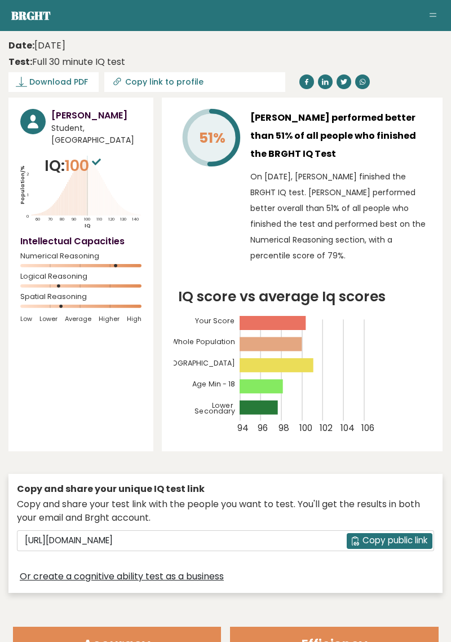
click at [74, 84] on span "Download PDF" at bounding box center [58, 82] width 59 height 12
